Goal: Find specific page/section: Find specific page/section

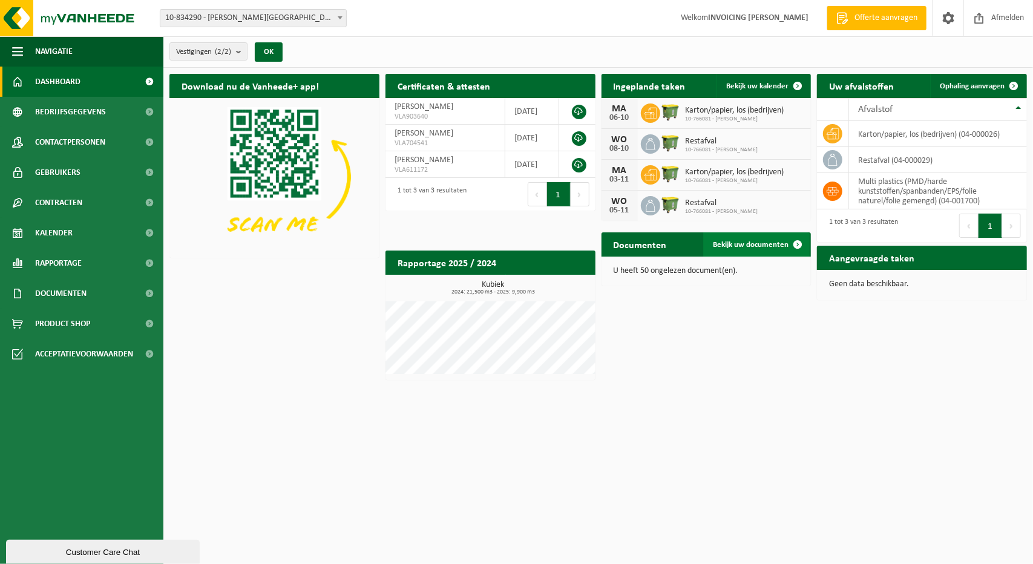
click at [741, 244] on span "Bekijk uw documenten" at bounding box center [751, 245] width 76 height 8
click at [71, 238] on span "Kalender" at bounding box center [54, 233] width 38 height 30
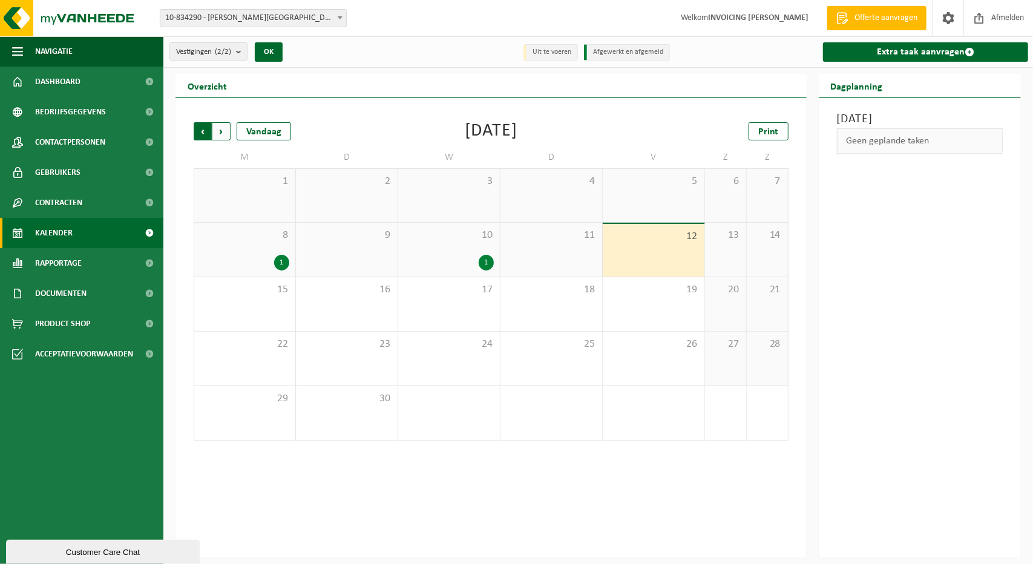
click at [217, 131] on span "Volgende" at bounding box center [221, 131] width 18 height 18
